Goal: Task Accomplishment & Management: Manage account settings

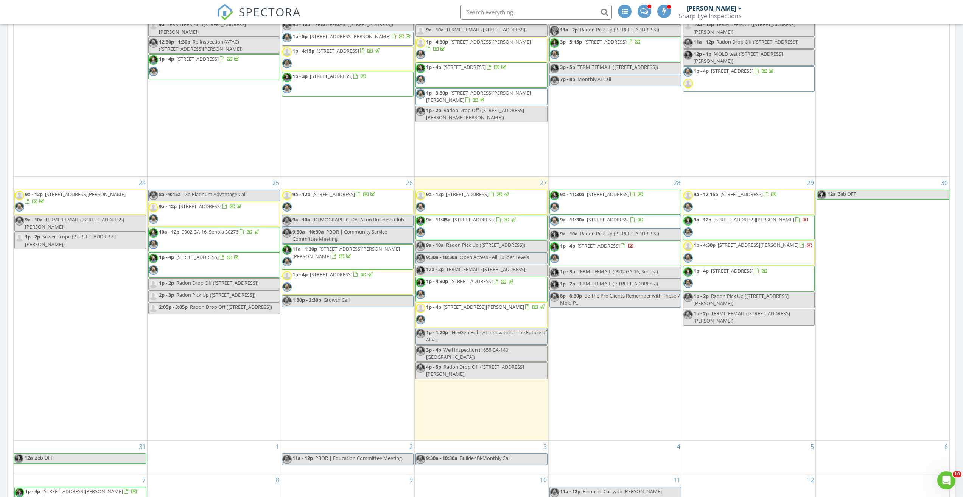
scroll to position [227, 0]
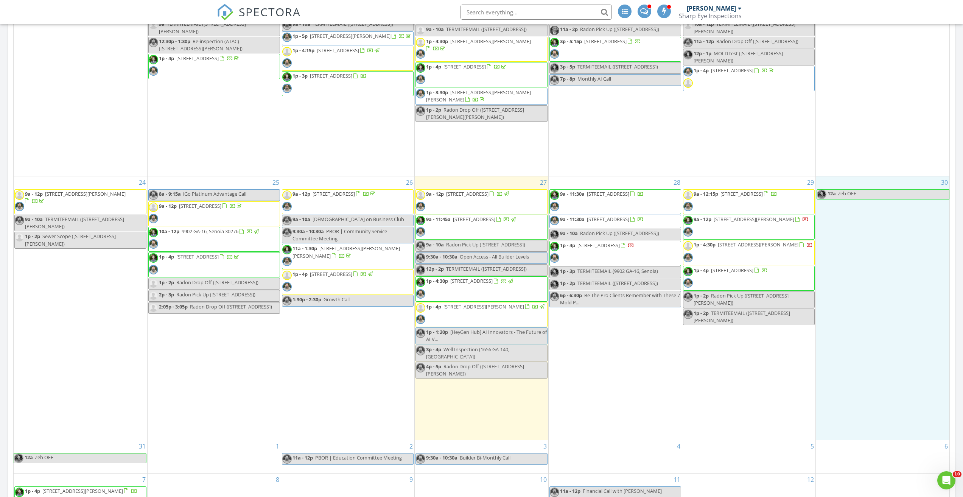
click at [917, 246] on div "30 12a Zeb OFF" at bounding box center [883, 307] width 134 height 263
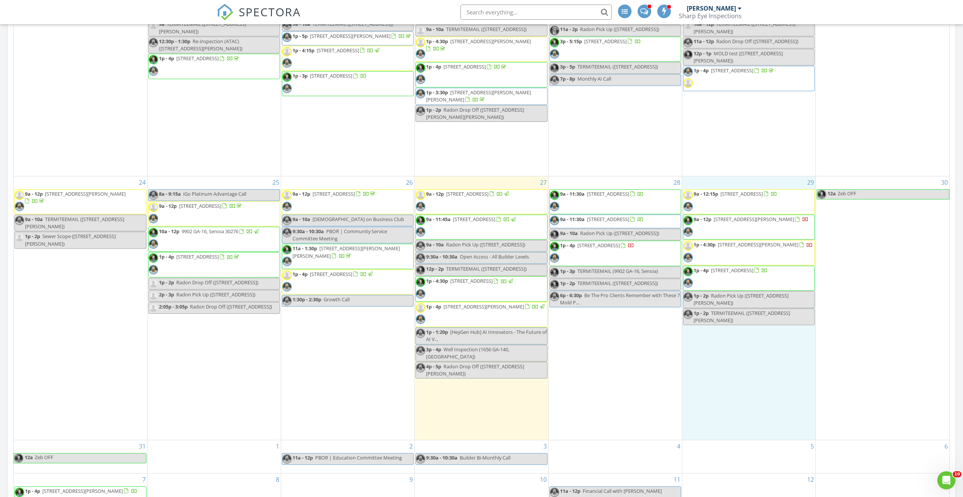
click at [748, 387] on div "29 9a - 12:15p 123 Heritage Pointe Dr , Woodstock 30189 9a - 12p 203 Deven Dr, …" at bounding box center [748, 307] width 133 height 263
click at [747, 381] on link "Cancel" at bounding box center [747, 379] width 39 height 12
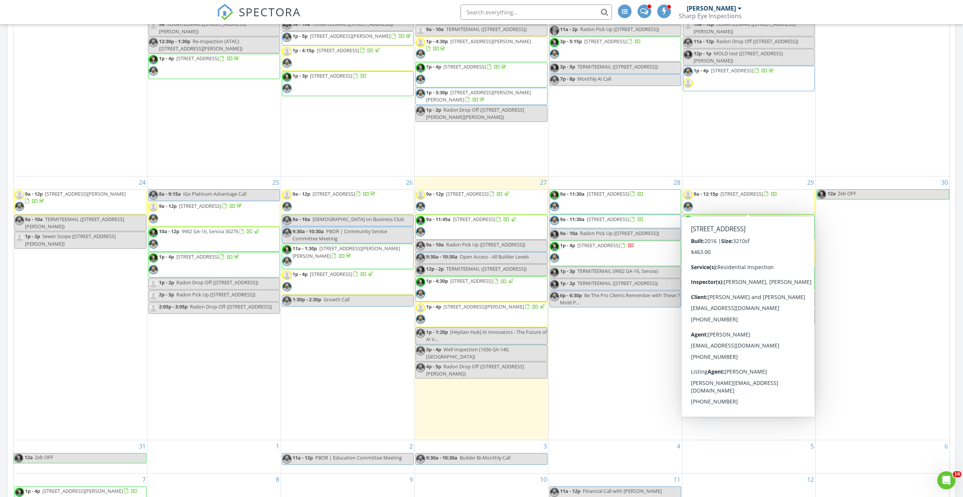
click at [730, 201] on span "9a - 12:15p 123 Heritage Pointe Dr , Woodstock 30189" at bounding box center [730, 201] width 94 height 23
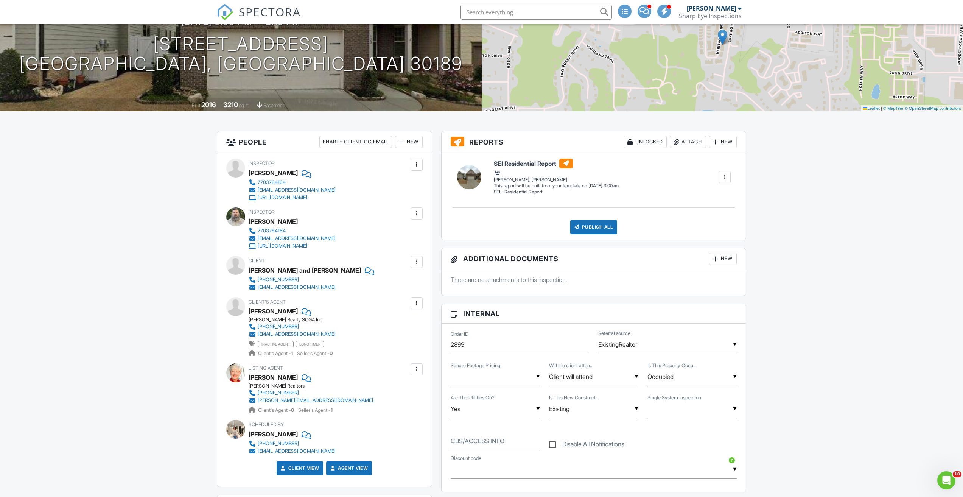
scroll to position [76, 0]
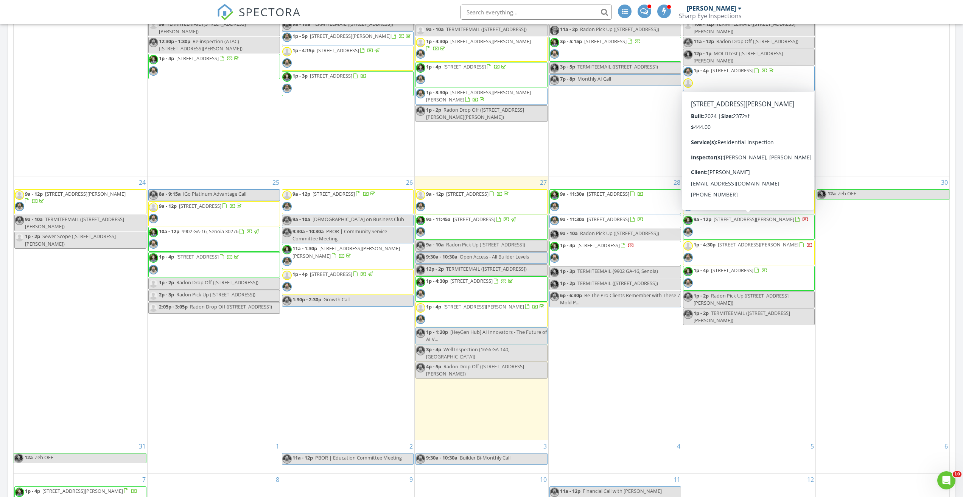
click at [730, 222] on span "203 Deven Dr, Dallas 30132" at bounding box center [754, 219] width 81 height 7
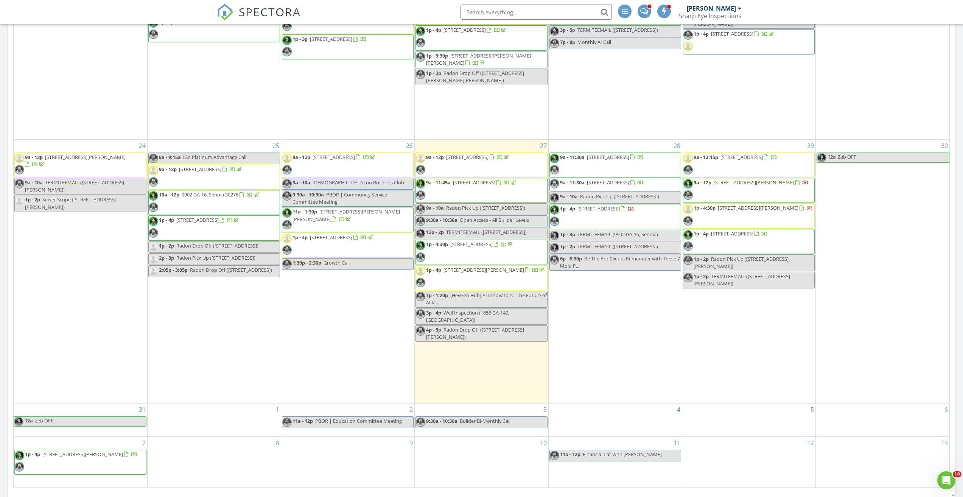
scroll to position [265, 0]
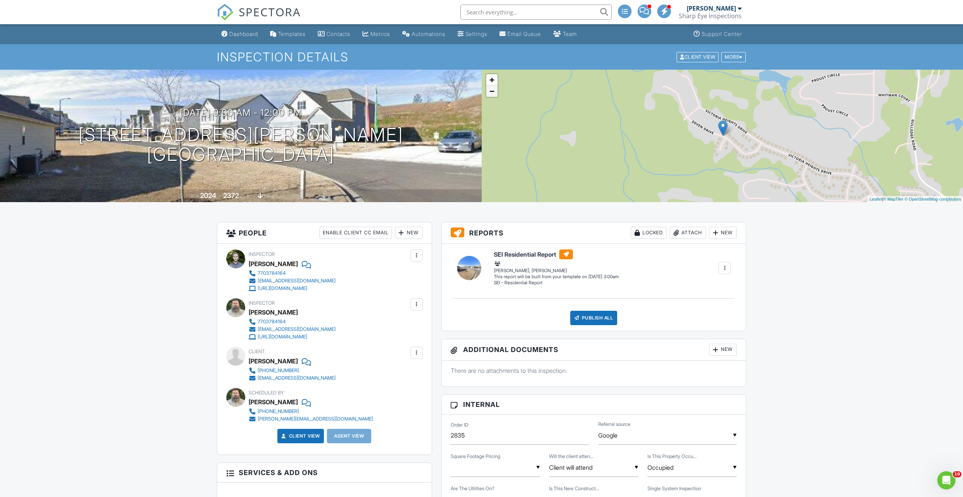
click at [491, 93] on link "−" at bounding box center [491, 91] width 11 height 11
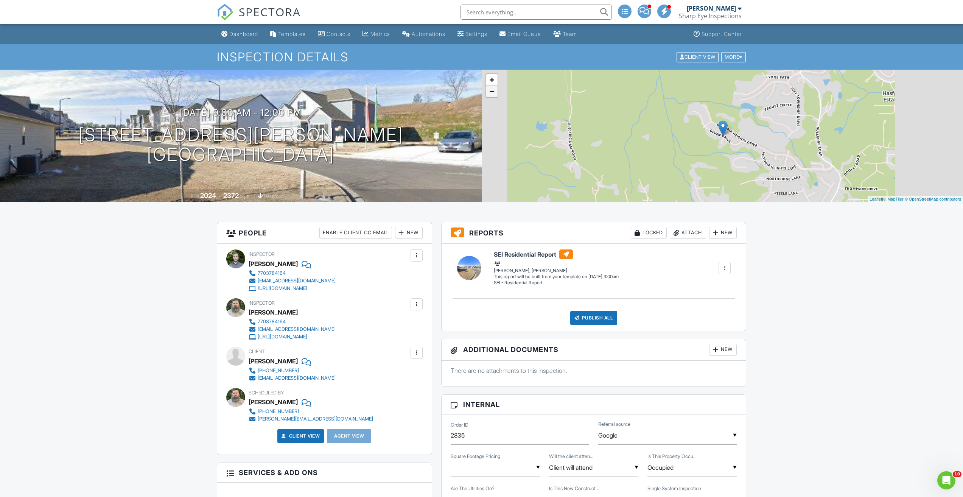
click at [491, 93] on link "−" at bounding box center [491, 91] width 11 height 11
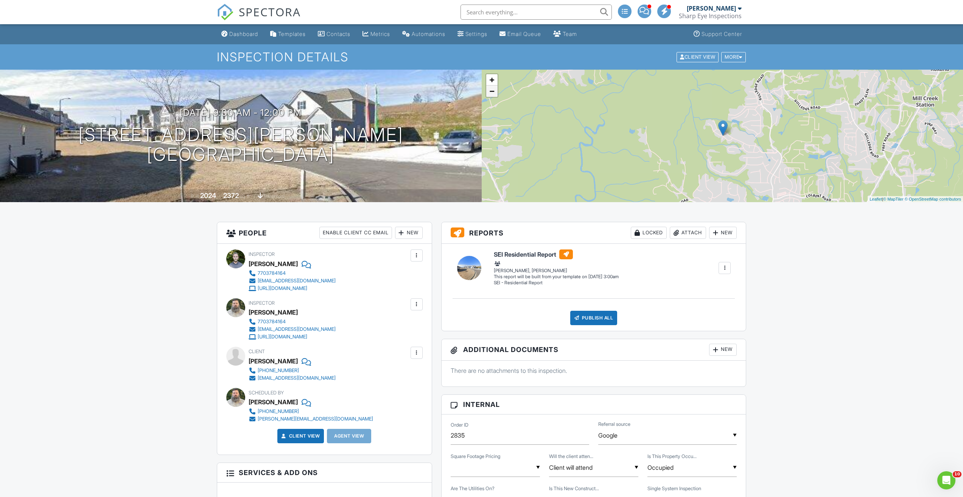
click at [491, 93] on link "−" at bounding box center [491, 91] width 11 height 11
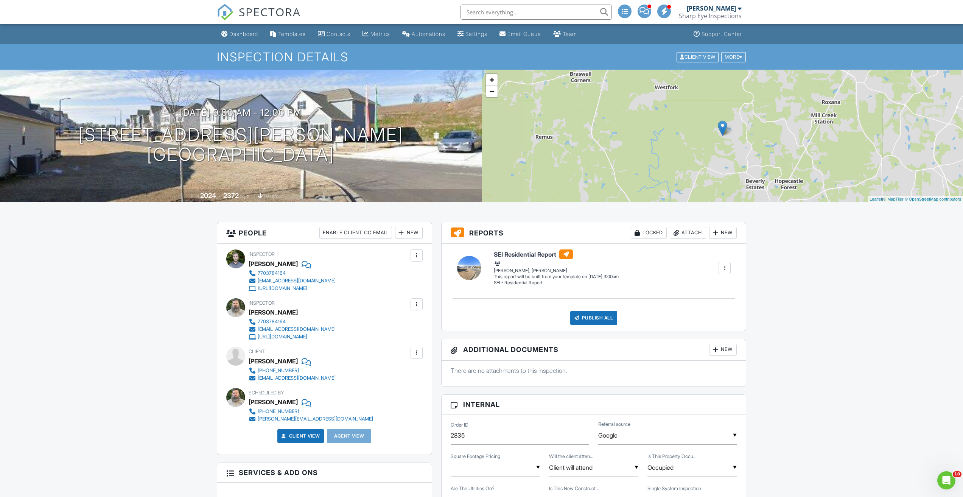
click at [246, 36] on div "Dashboard" at bounding box center [243, 34] width 29 height 6
